Goal: Find contact information: Find contact information

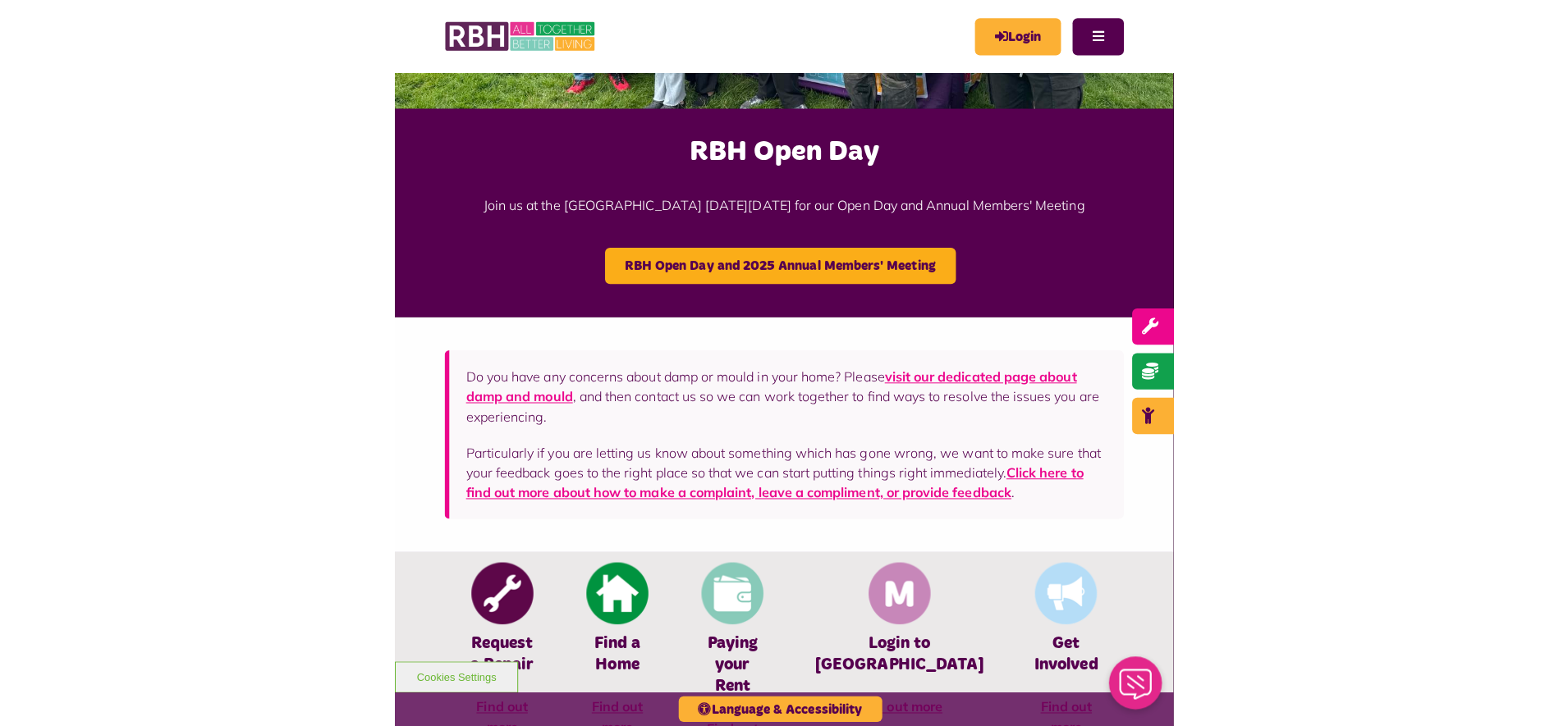
scroll to position [308, 0]
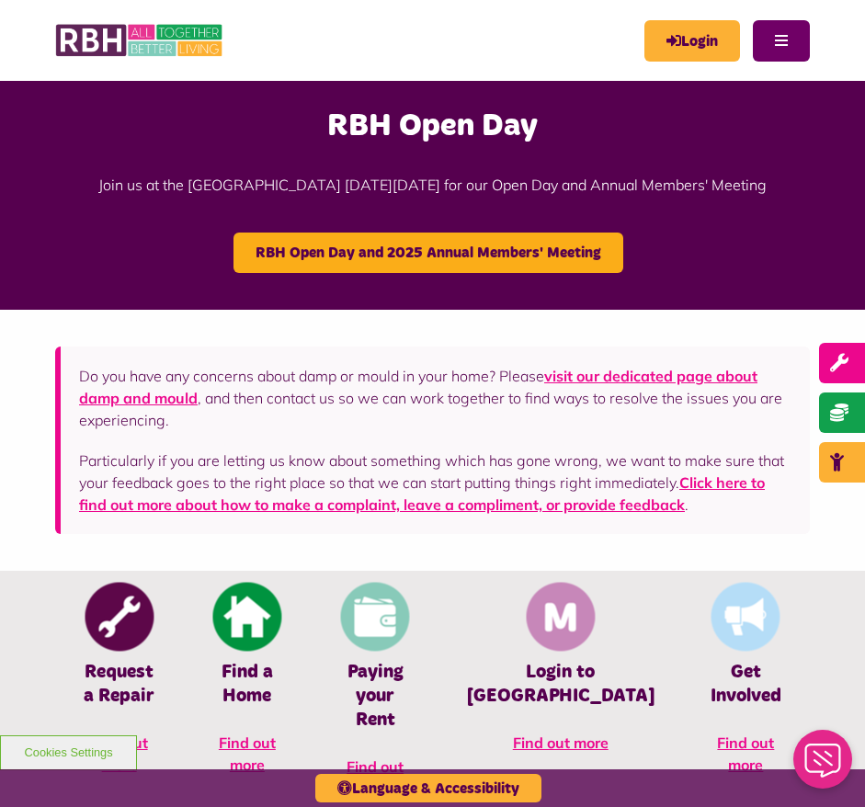
click at [775, 34] on button "Menu" at bounding box center [781, 40] width 57 height 41
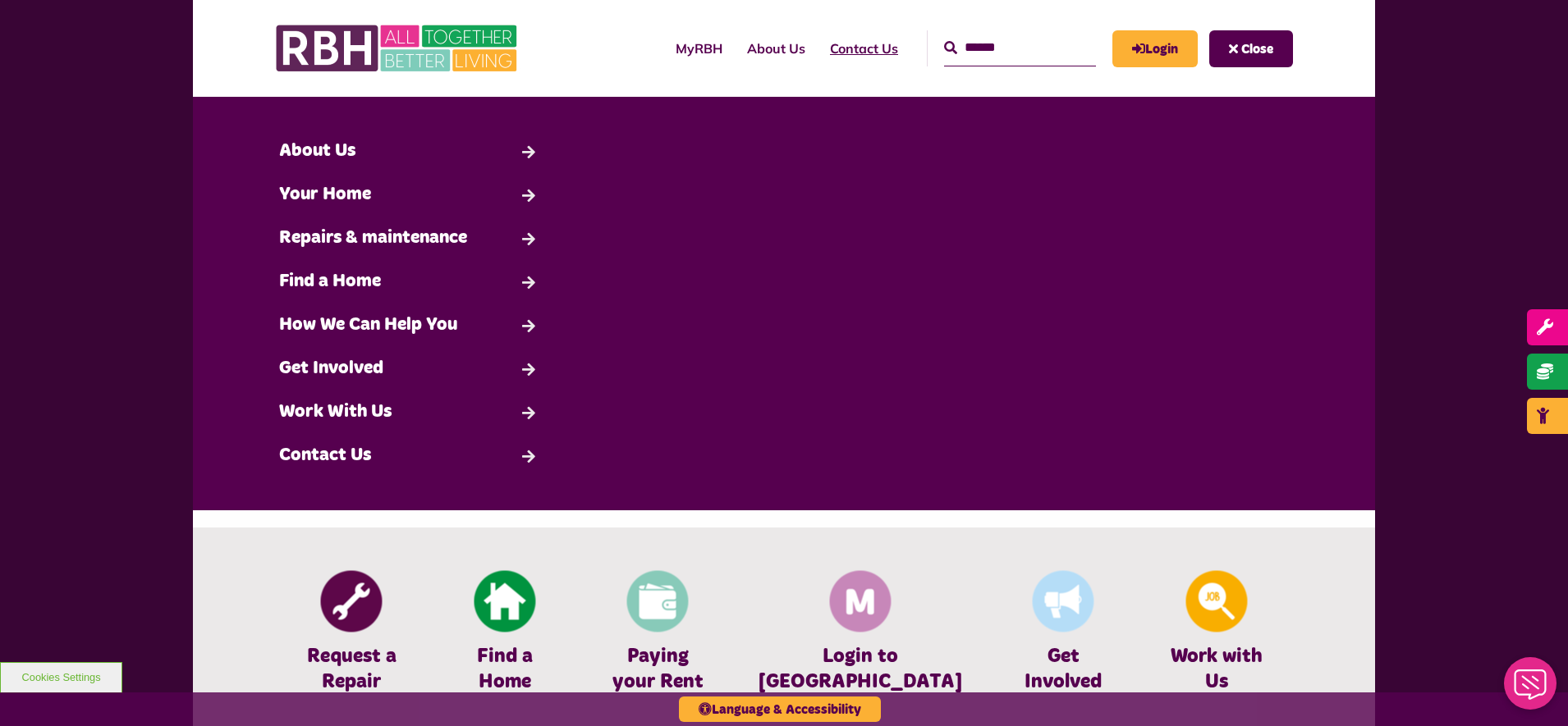
click at [771, 57] on link "Contact Us" at bounding box center [864, 48] width 93 height 45
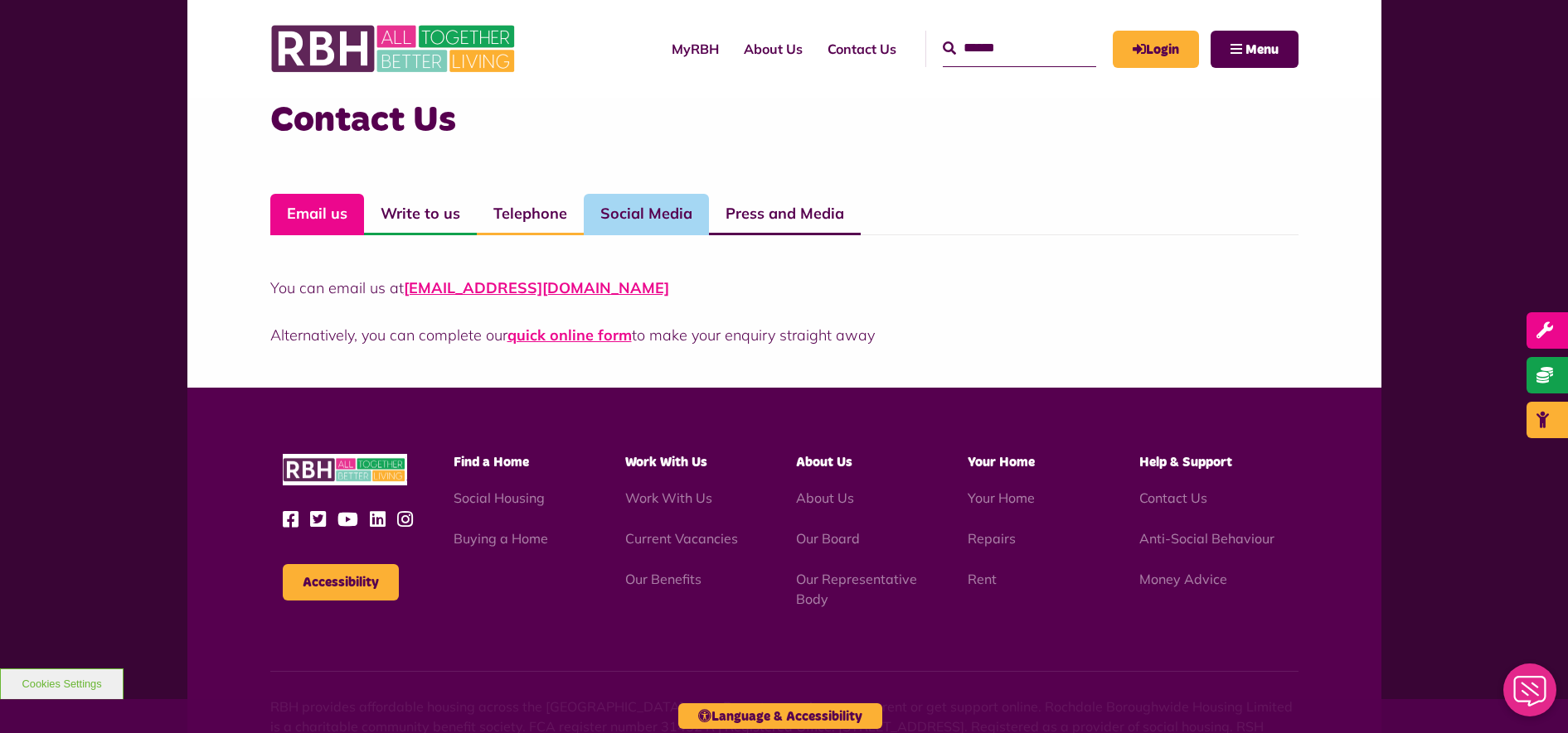
scroll to position [1113, 0]
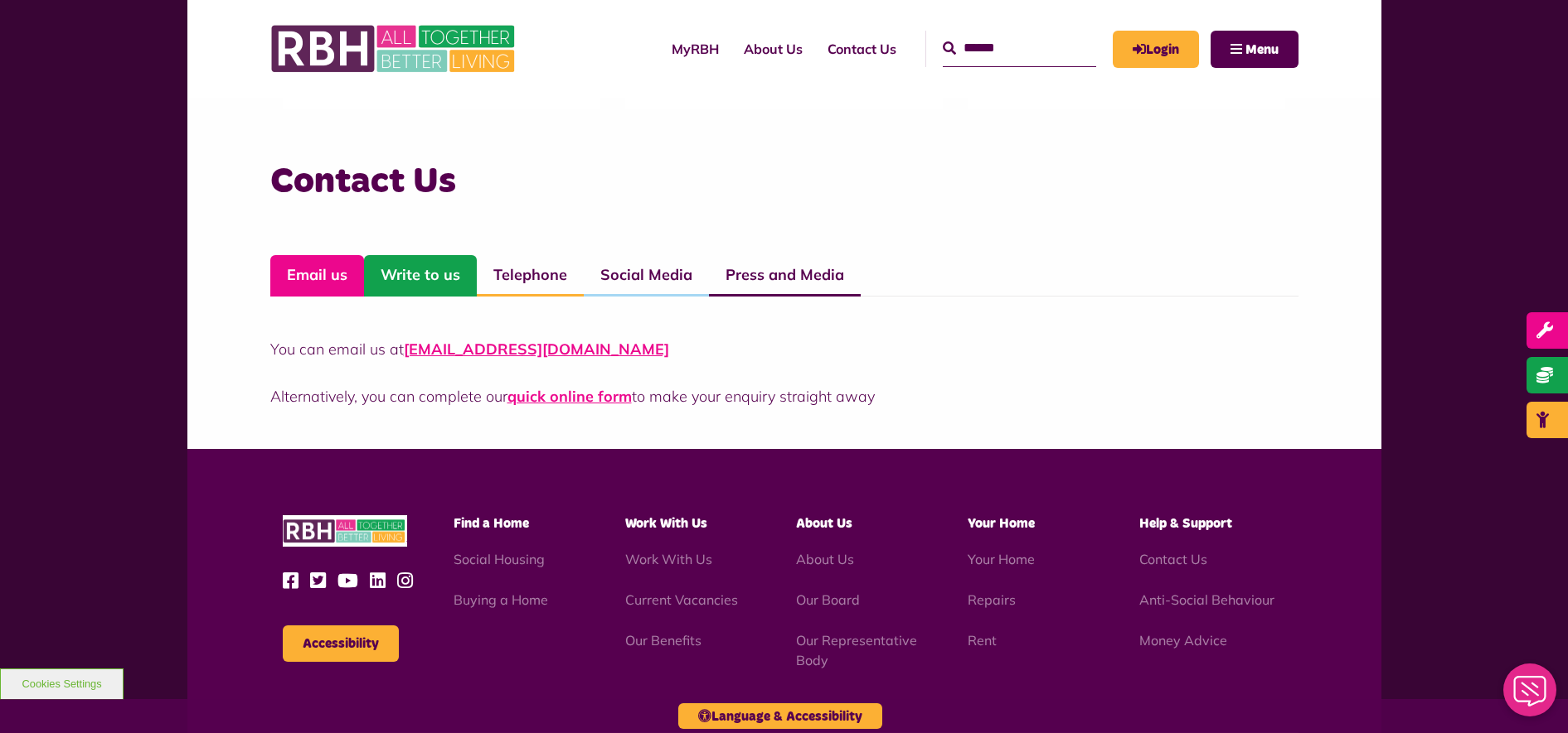
click at [420, 270] on link "Write to us" at bounding box center [420, 276] width 113 height 41
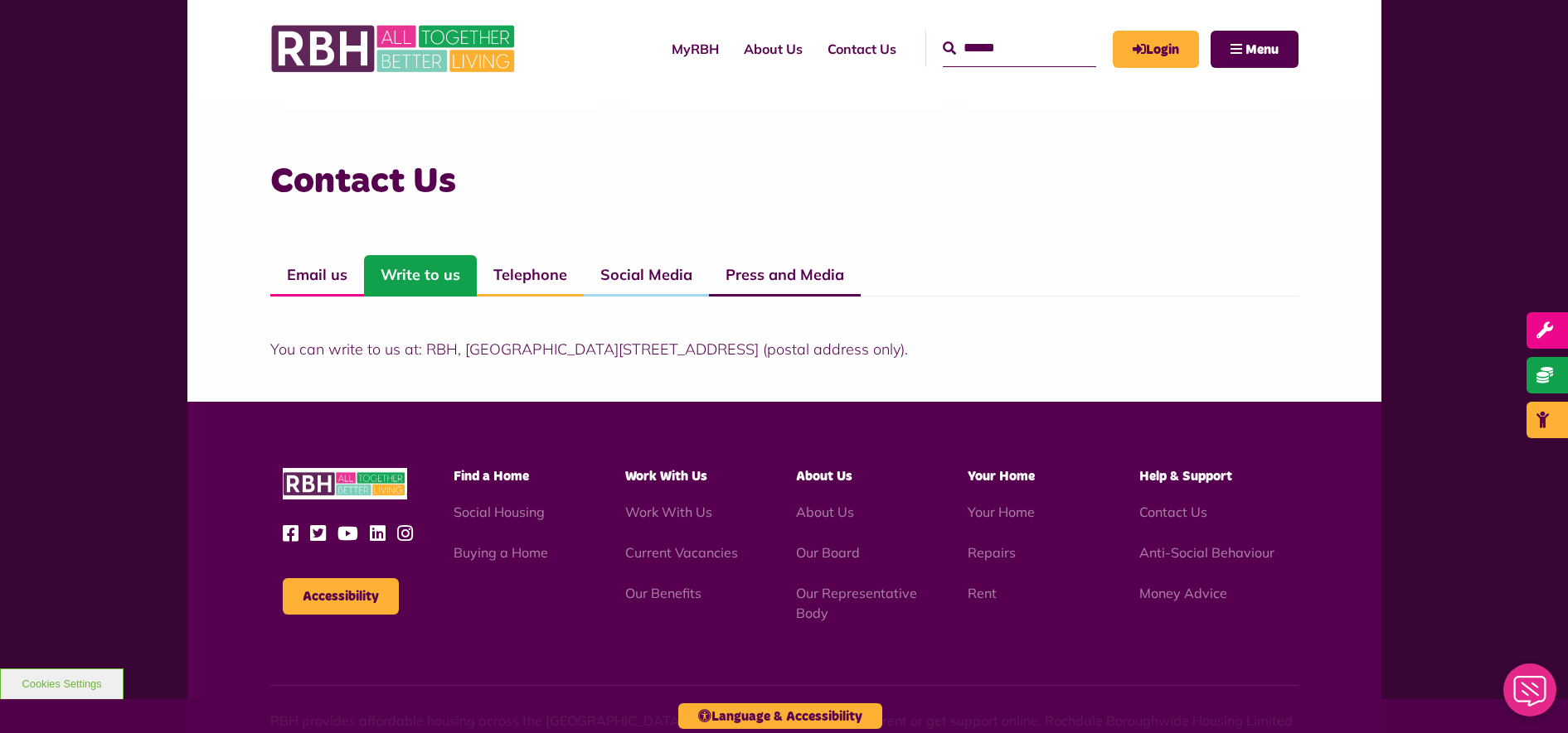
drag, startPoint x: 875, startPoint y: 349, endPoint x: 642, endPoint y: 354, distance: 233.1
click at [642, 354] on p "You can write to us at: RBH, Unique Enterprise Centre, Belfield Road, Rochdale,…" at bounding box center [785, 349] width 1028 height 23
copy p "Belfield Road, Rochdale, OL16 2UP"
